Goal: Check status: Check status

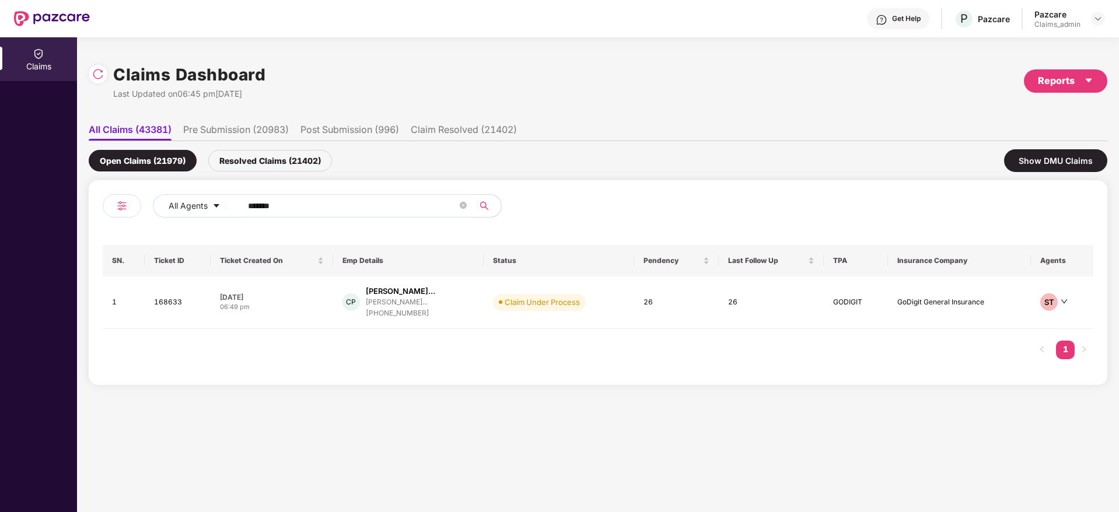
drag, startPoint x: 118, startPoint y: 227, endPoint x: 12, endPoint y: 239, distance: 106.7
click at [0, 240] on div "Claims Claims Dashboard Last Updated on 06:45 pm[DATE] Reports All Claims (4338…" at bounding box center [559, 274] width 1119 height 475
paste input "text"
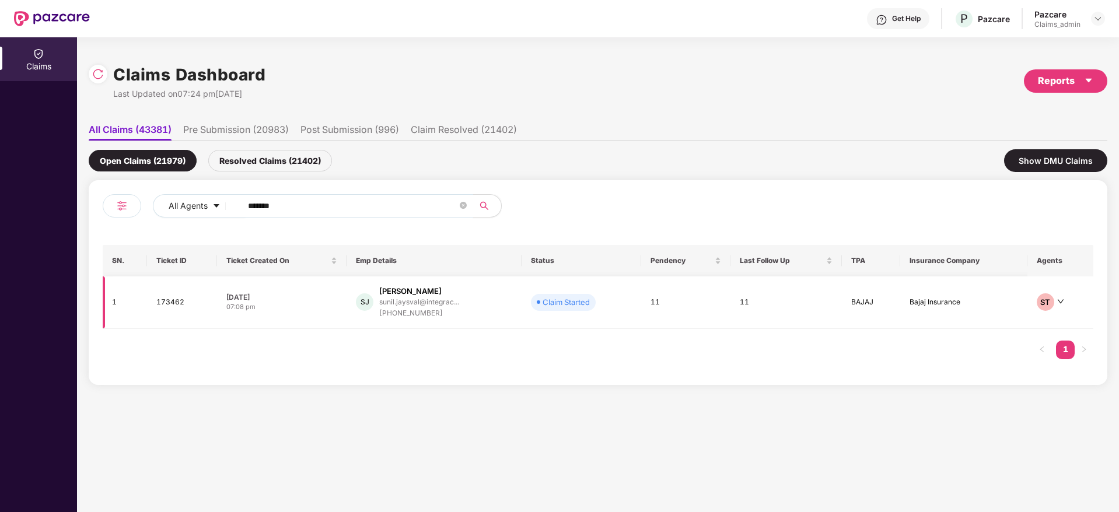
type input "******"
click at [468, 313] on div "SJ [PERSON_NAME] Jaysval [PERSON_NAME].jaysval@integrac... [PHONE_NUMBER]" at bounding box center [434, 302] width 156 height 33
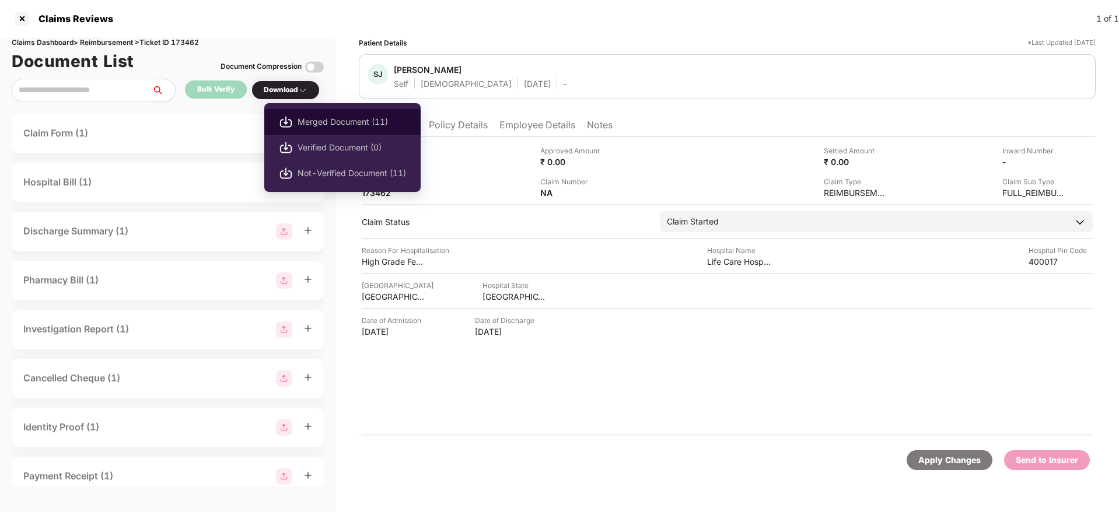
click at [330, 124] on span "Merged Document (11)" at bounding box center [351, 121] width 108 height 13
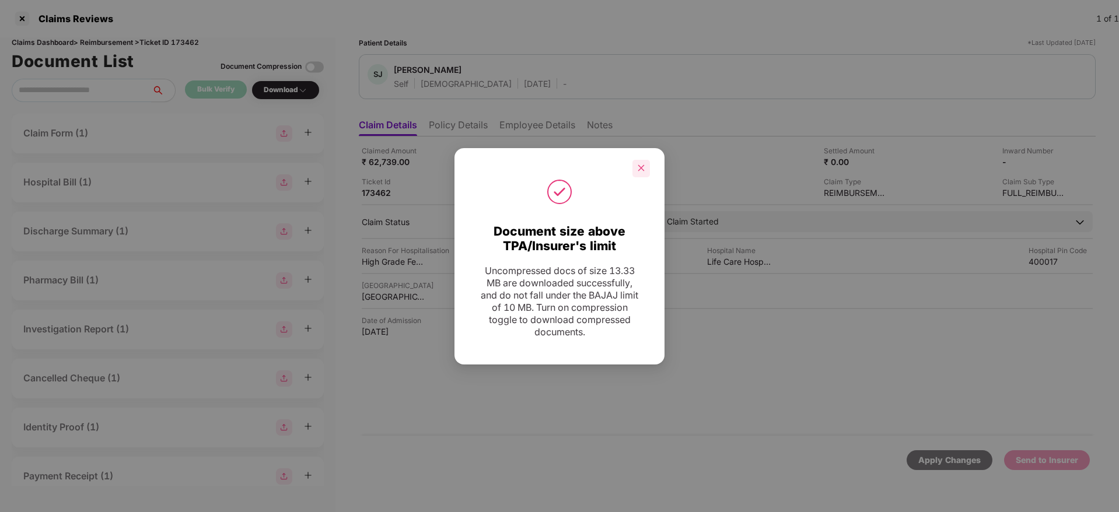
click at [641, 174] on div at bounding box center [640, 168] width 17 height 17
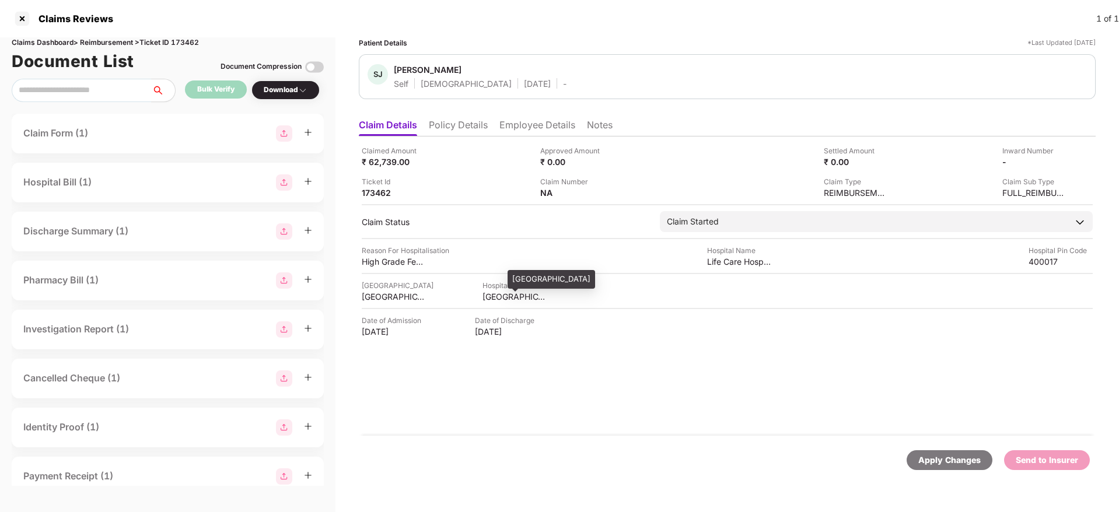
click at [495, 295] on div "[GEOGRAPHIC_DATA]" at bounding box center [514, 296] width 64 height 11
copy div "[GEOGRAPHIC_DATA]"
click at [382, 293] on div "[GEOGRAPHIC_DATA]" at bounding box center [394, 296] width 64 height 11
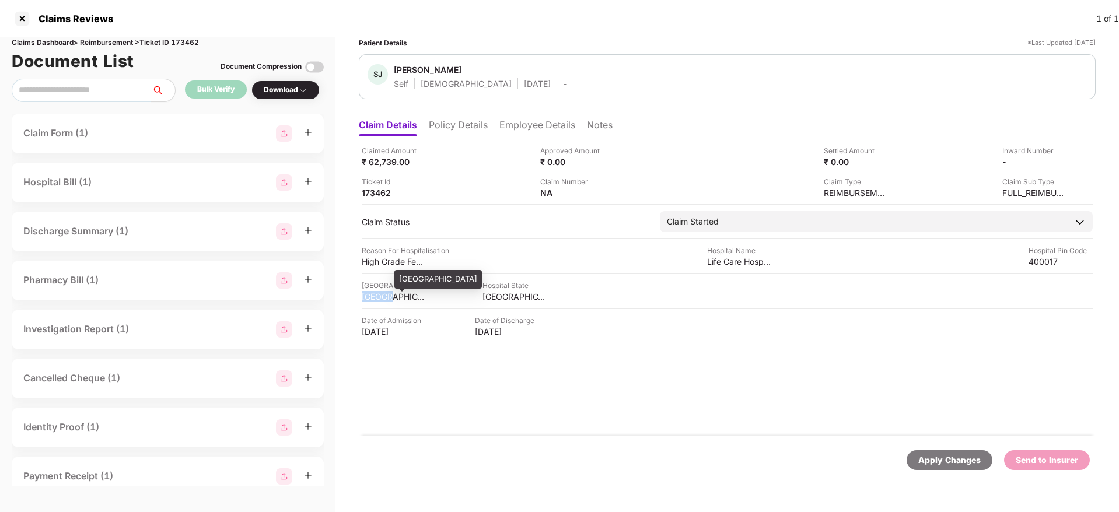
click at [382, 293] on div "[GEOGRAPHIC_DATA]" at bounding box center [394, 296] width 64 height 11
copy div "[GEOGRAPHIC_DATA]"
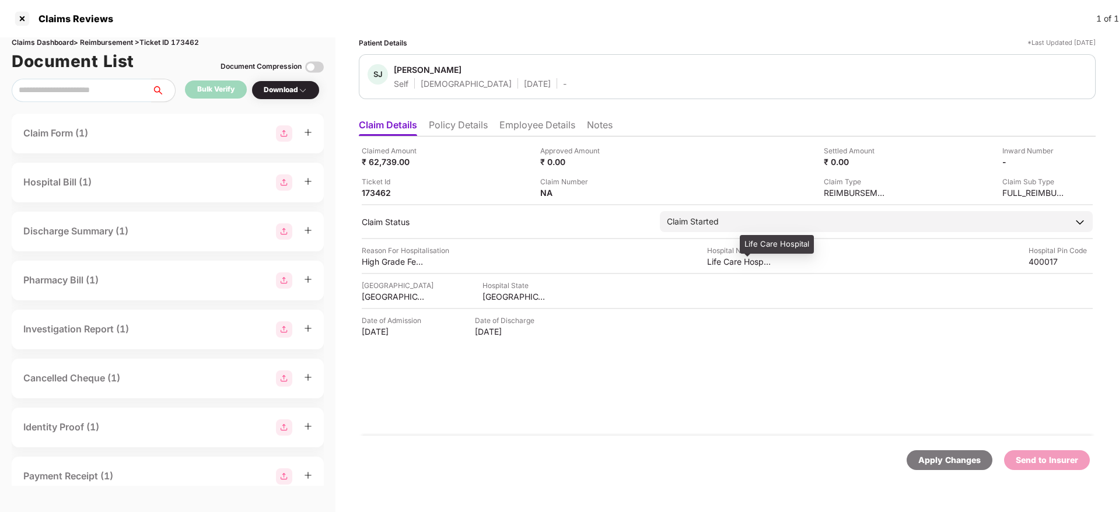
click at [721, 258] on div "Life Care Hospital" at bounding box center [739, 261] width 64 height 11
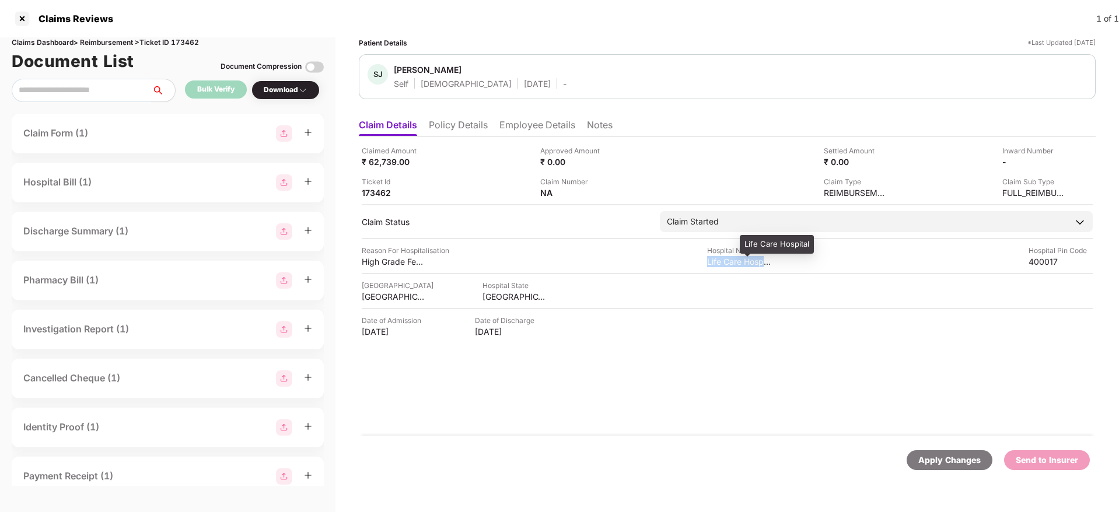
copy div "Life Care Hospital"
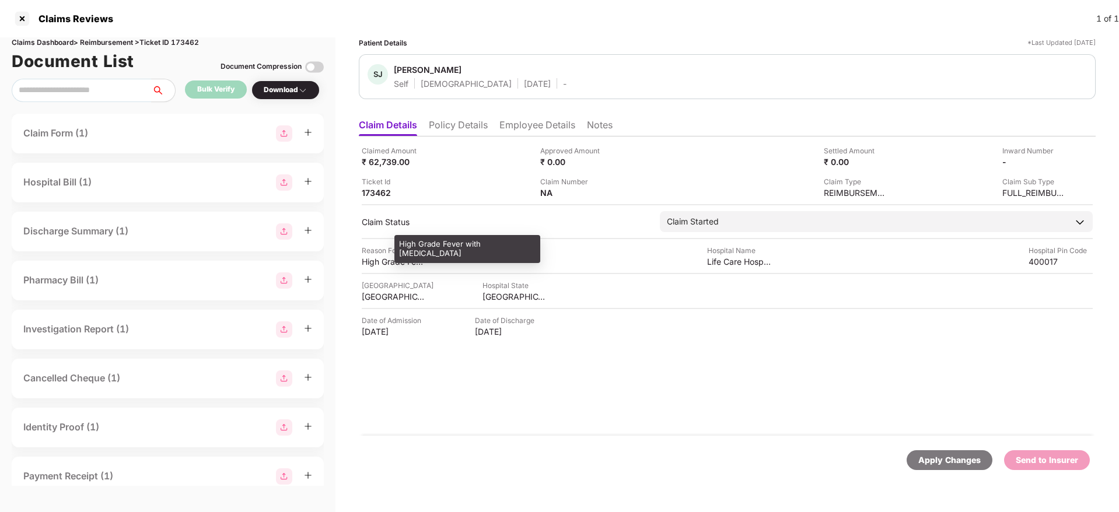
click at [367, 260] on div "High Grade Fever with [MEDICAL_DATA]" at bounding box center [394, 261] width 64 height 11
copy div "High Grade Fever with [MEDICAL_DATA]"
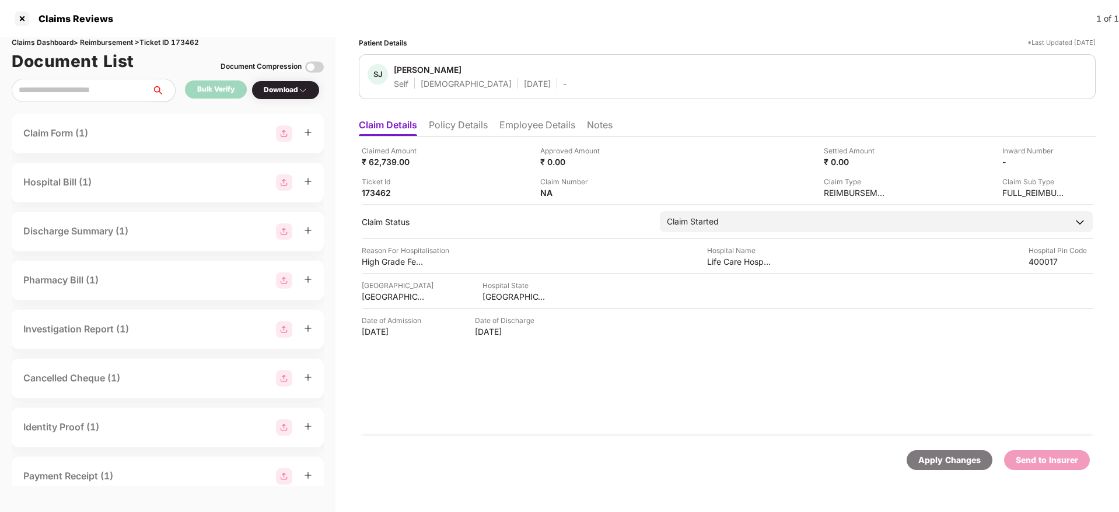
click at [565, 127] on li "Employee Details" at bounding box center [537, 127] width 76 height 17
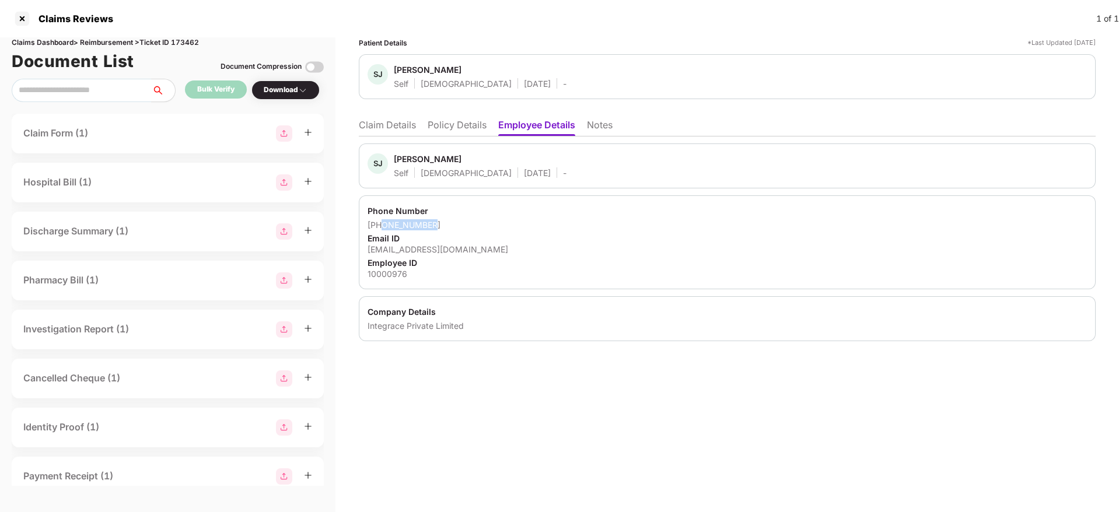
drag, startPoint x: 442, startPoint y: 221, endPoint x: 381, endPoint y: 225, distance: 60.2
click at [381, 225] on div "[PHONE_NUMBER]" at bounding box center [726, 224] width 719 height 11
copy div "9833237763"
click at [449, 253] on div "[EMAIL_ADDRESS][DOMAIN_NAME]" at bounding box center [726, 249] width 719 height 11
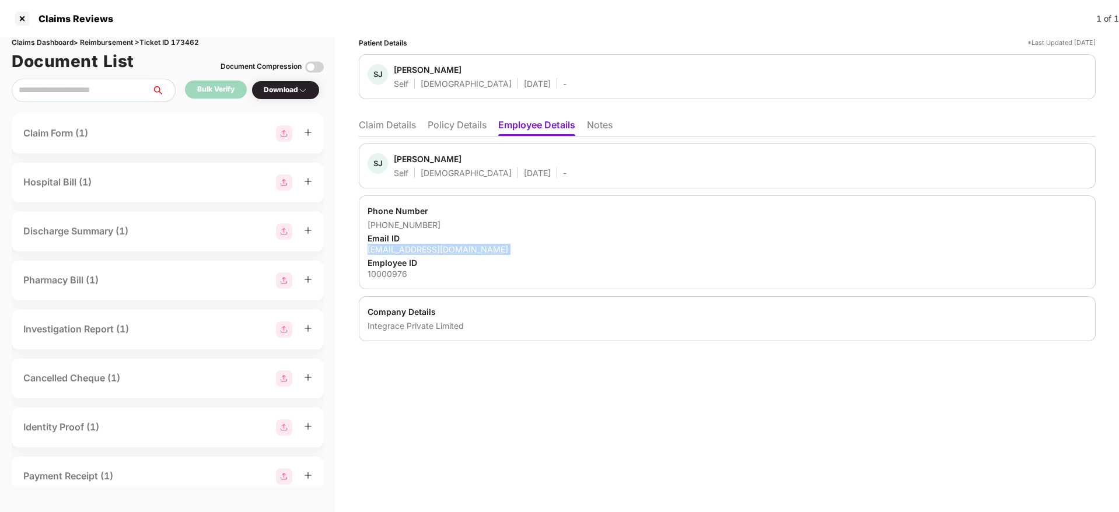
click at [449, 253] on div "[EMAIL_ADDRESS][DOMAIN_NAME]" at bounding box center [726, 249] width 719 height 11
copy div "[EMAIL_ADDRESS][DOMAIN_NAME]"
click at [391, 124] on li "Claim Details" at bounding box center [387, 127] width 57 height 17
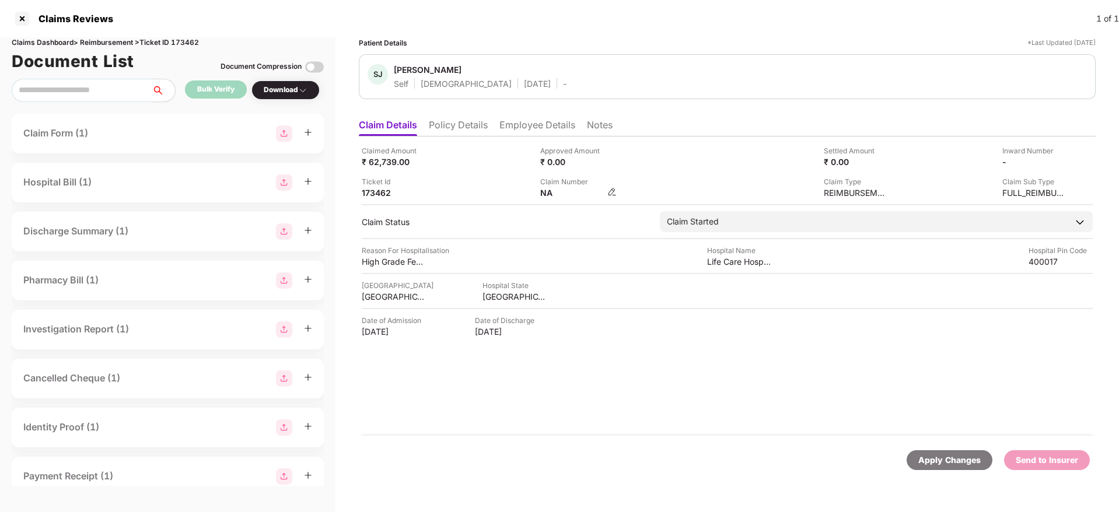
click at [609, 195] on img at bounding box center [611, 191] width 9 height 9
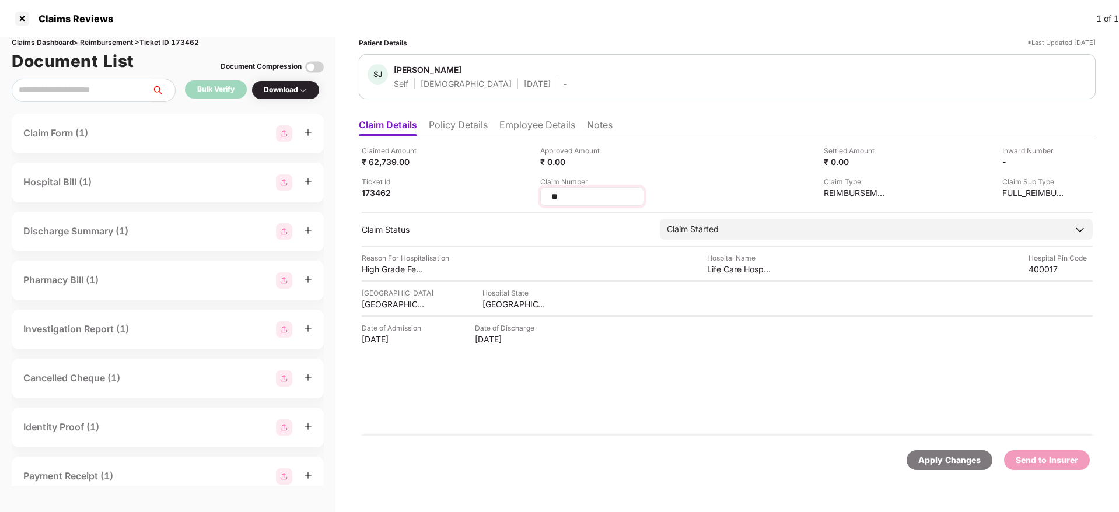
type input "*"
type input "**********"
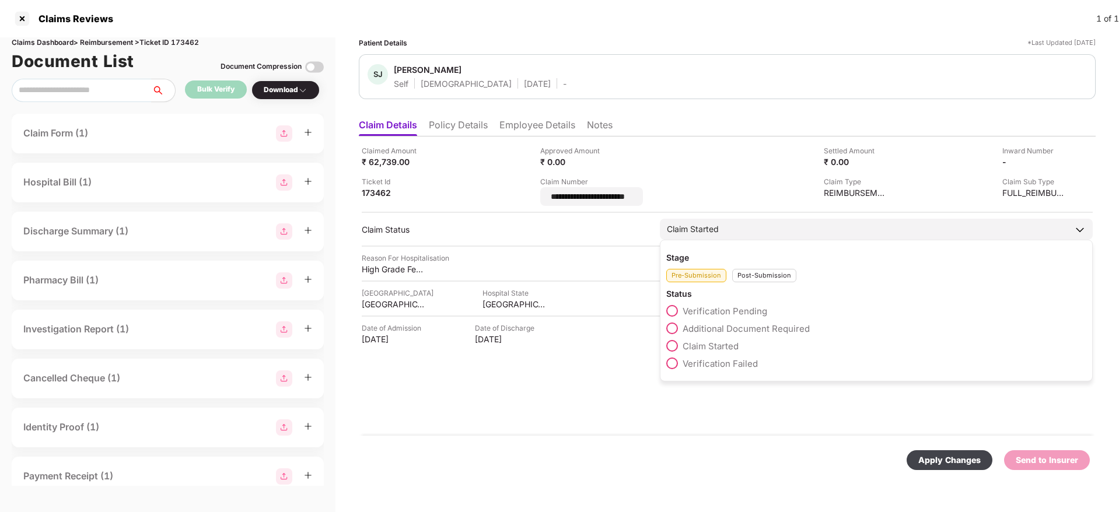
click at [759, 274] on div "Post-Submission" at bounding box center [764, 275] width 64 height 13
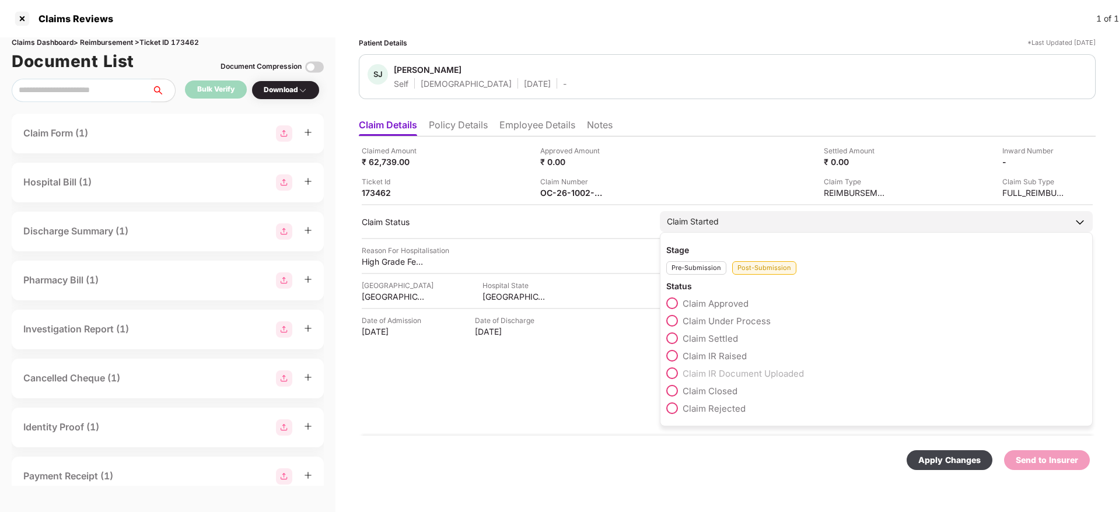
click at [740, 321] on span "Claim Under Process" at bounding box center [726, 321] width 88 height 11
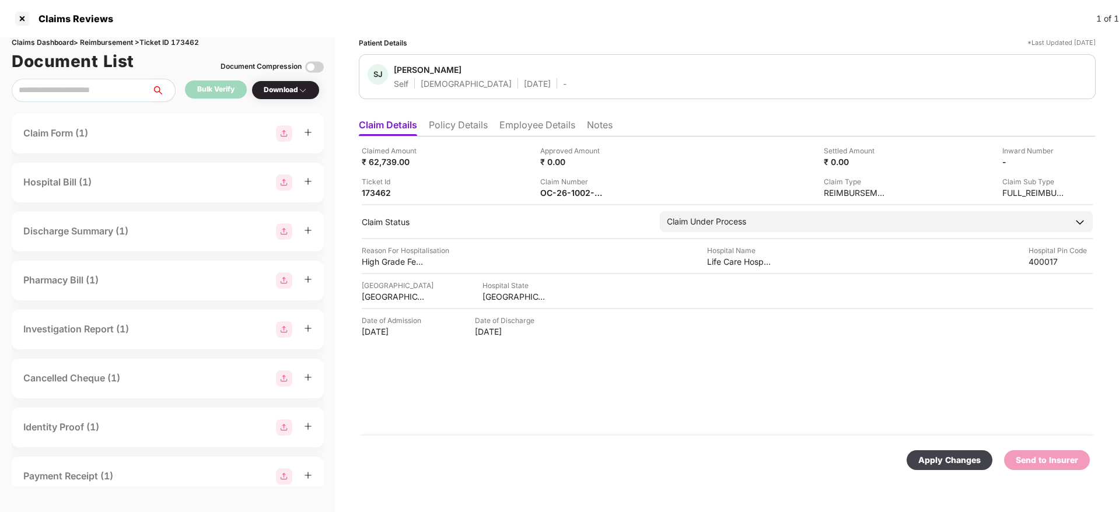
click at [937, 463] on div "Apply Changes" at bounding box center [949, 460] width 62 height 13
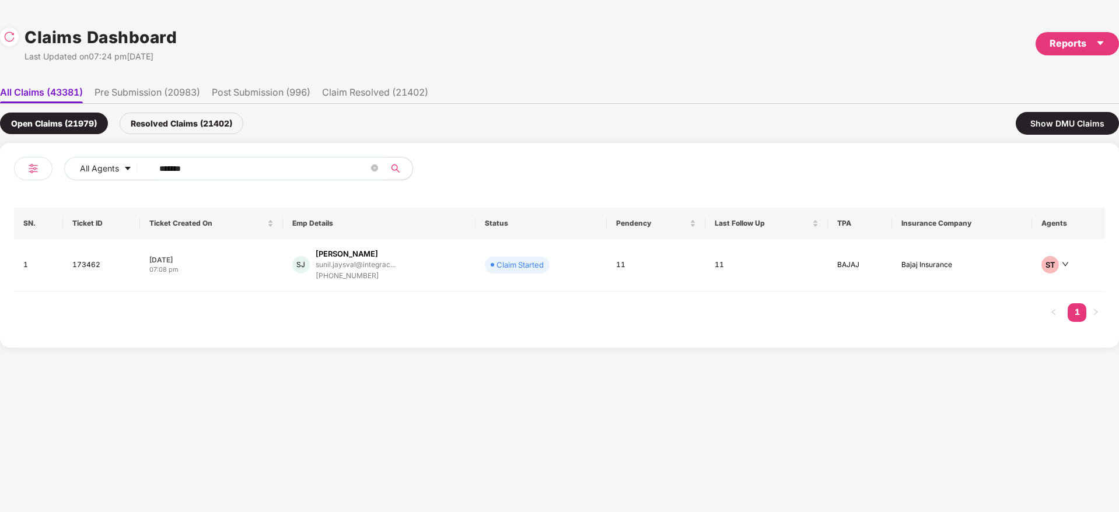
drag, startPoint x: 242, startPoint y: 169, endPoint x: 0, endPoint y: 206, distance: 244.8
click at [0, 206] on div "All Agents ****** SN. Ticket ID Ticket Created On Emp Details Status Pendency L…" at bounding box center [559, 245] width 1119 height 205
paste input "text"
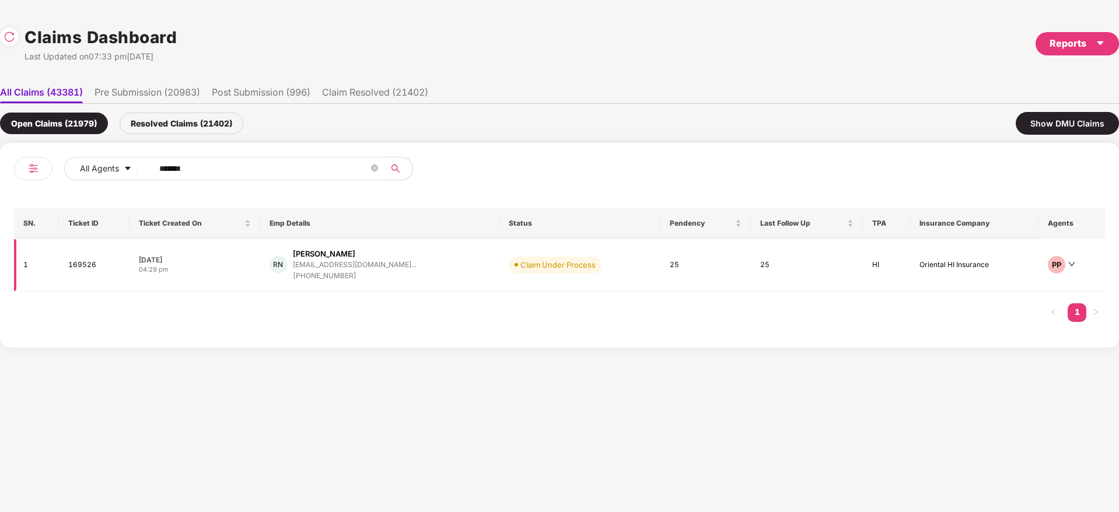
type input "******"
click at [443, 269] on div "RN [PERSON_NAME] [EMAIL_ADDRESS][DOMAIN_NAME]... [PHONE_NUMBER]" at bounding box center [379, 264] width 220 height 33
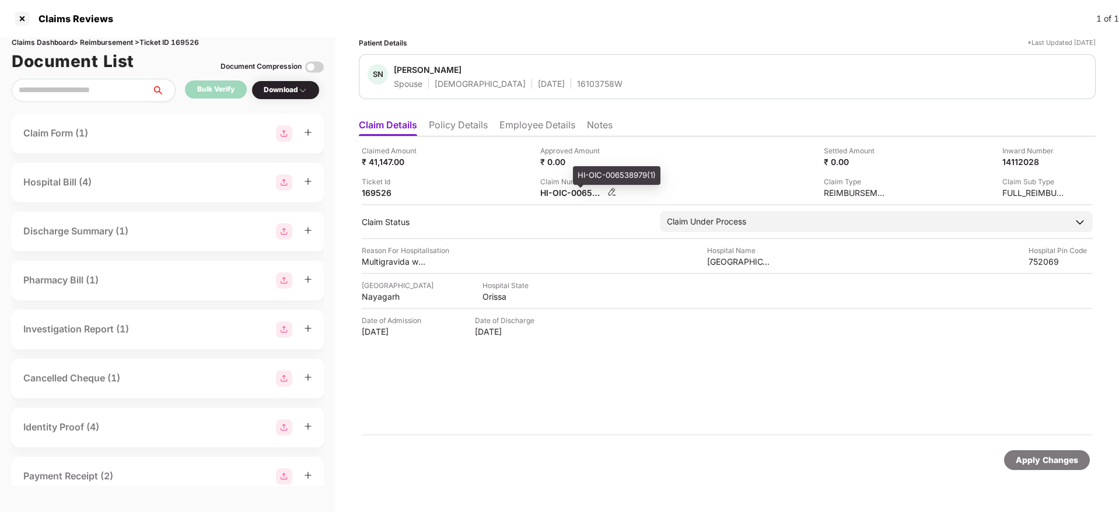
click at [563, 195] on div "HI-OIC-006538979(1)" at bounding box center [572, 192] width 64 height 11
copy div
